Goal: Find specific page/section: Find specific page/section

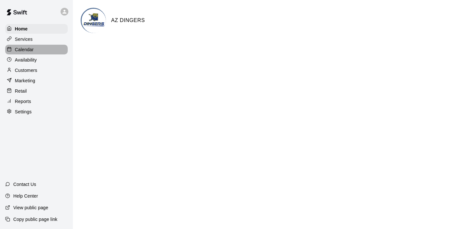
click at [15, 47] on p "Calendar" at bounding box center [24, 49] width 19 height 6
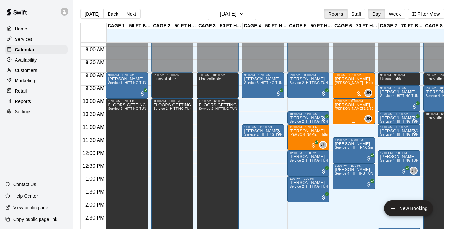
scroll to position [186, 0]
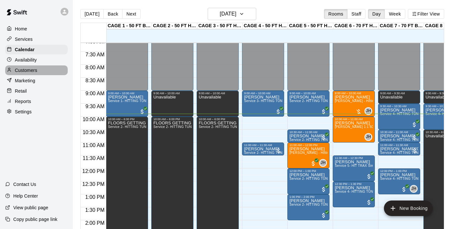
click at [39, 71] on div "Customers" at bounding box center [36, 70] width 63 height 10
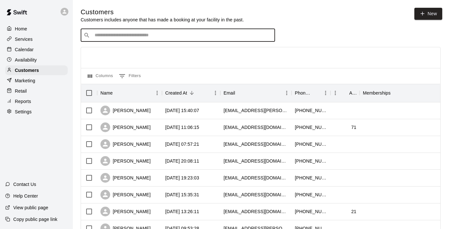
click at [107, 33] on input "Search customers by name or email" at bounding box center [183, 35] width 180 height 6
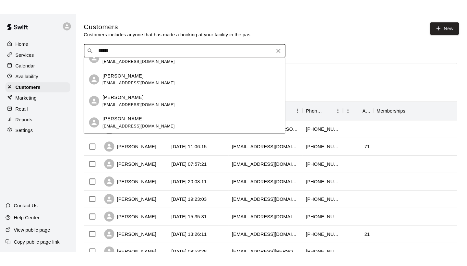
scroll to position [93, 0]
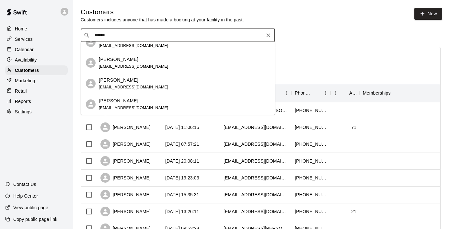
type input "******"
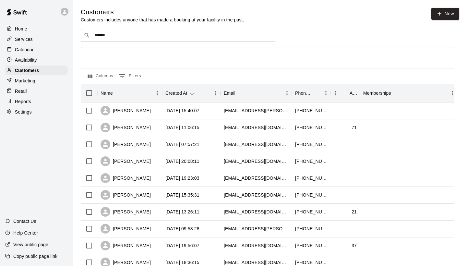
click at [34, 50] on div "Calendar" at bounding box center [36, 50] width 63 height 10
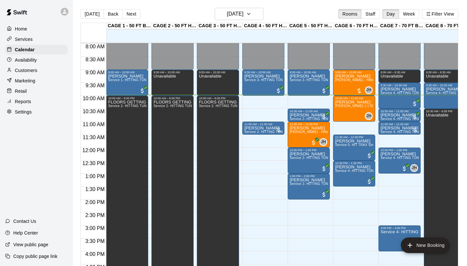
scroll to position [206, 0]
